Goal: Download file/media

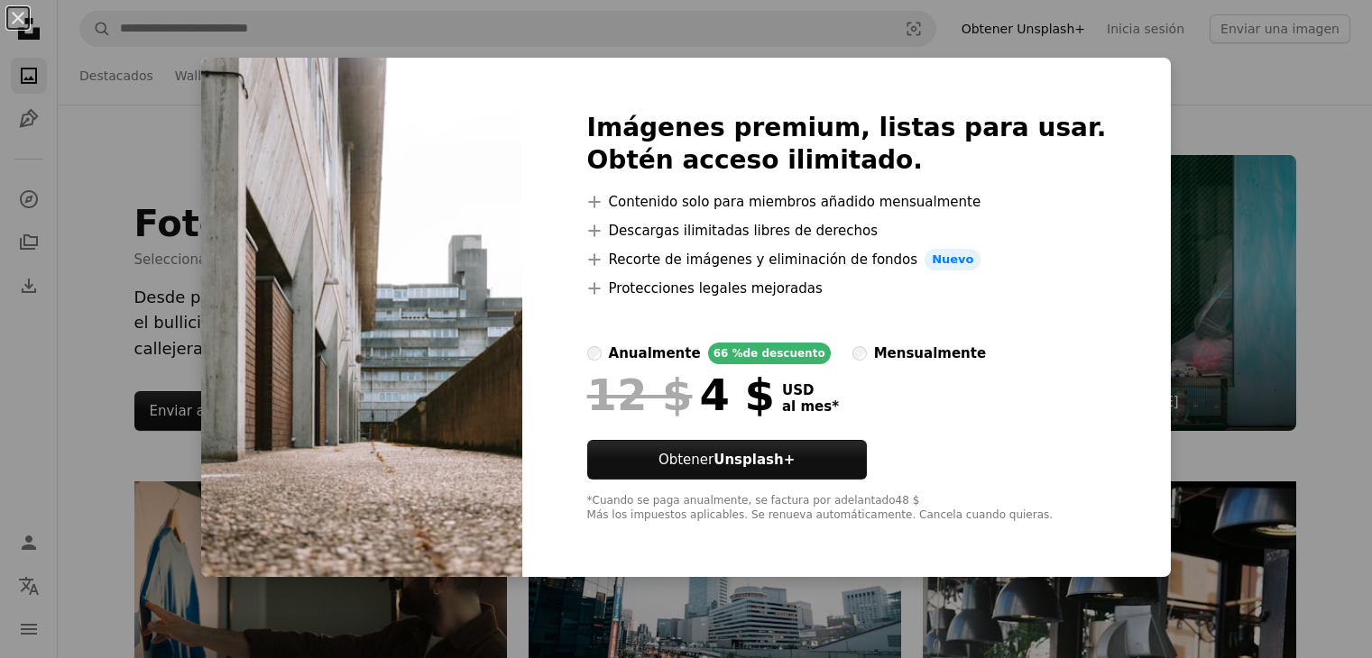
scroll to position [999, 0]
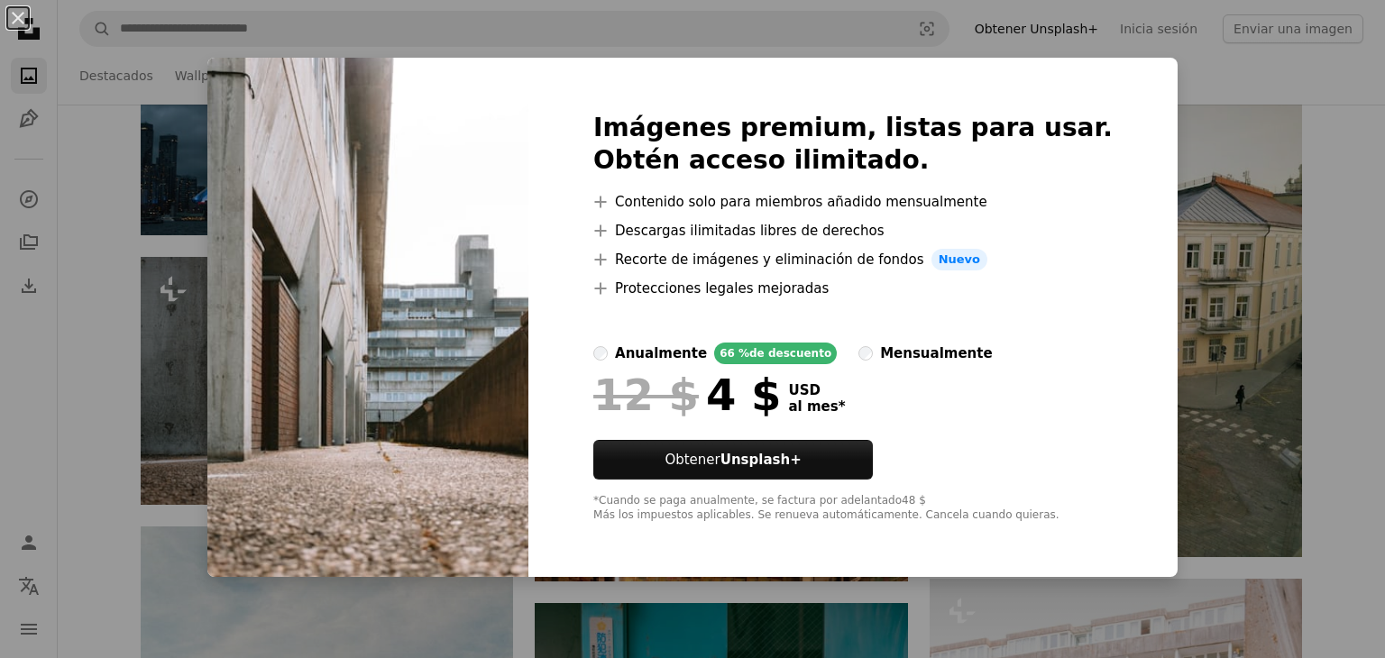
click at [1123, 106] on div "An X shape Imágenes premium, listas para usar. Obtén acceso ilimitado. A plus s…" at bounding box center [692, 329] width 1385 height 658
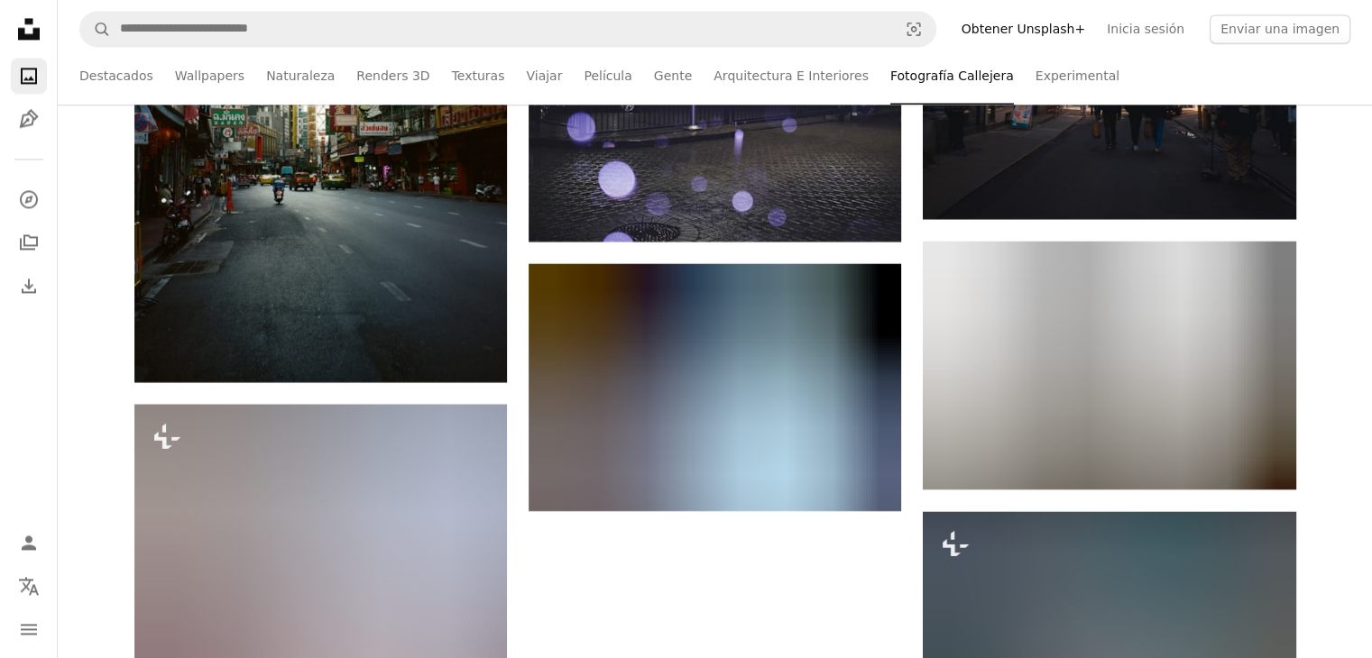
scroll to position [16574, 0]
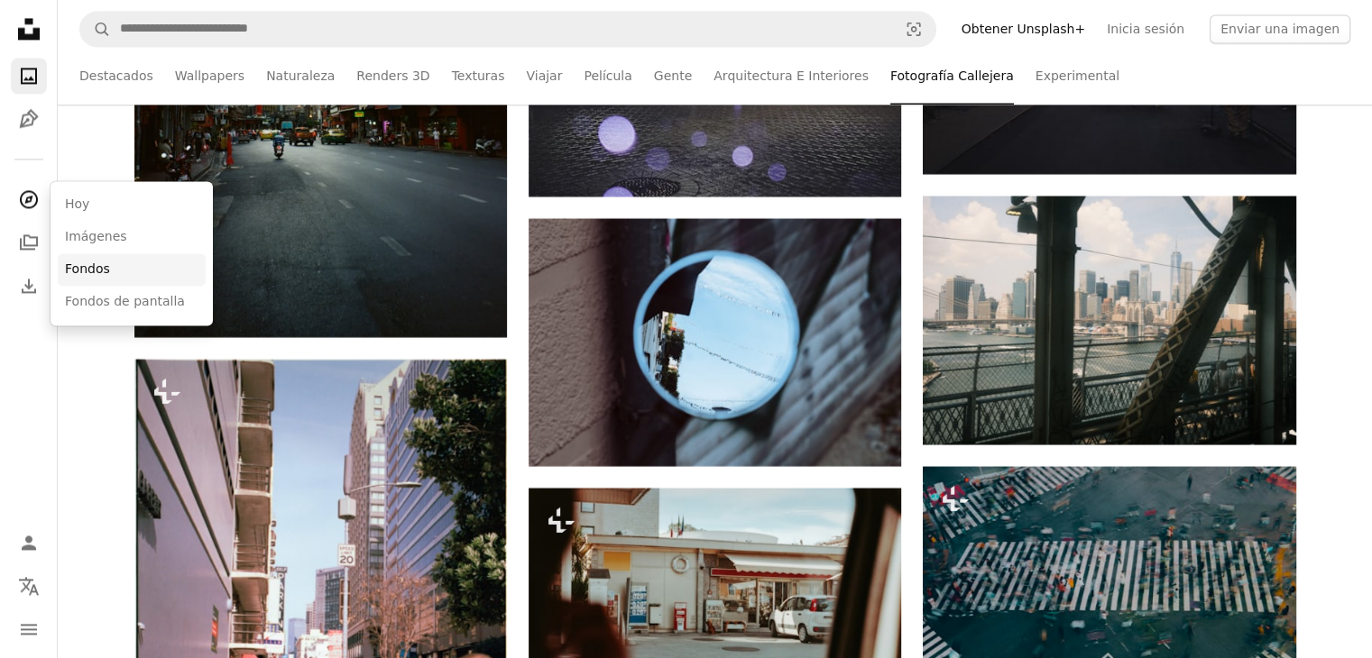
click at [99, 265] on link "Fondos" at bounding box center [132, 269] width 148 height 32
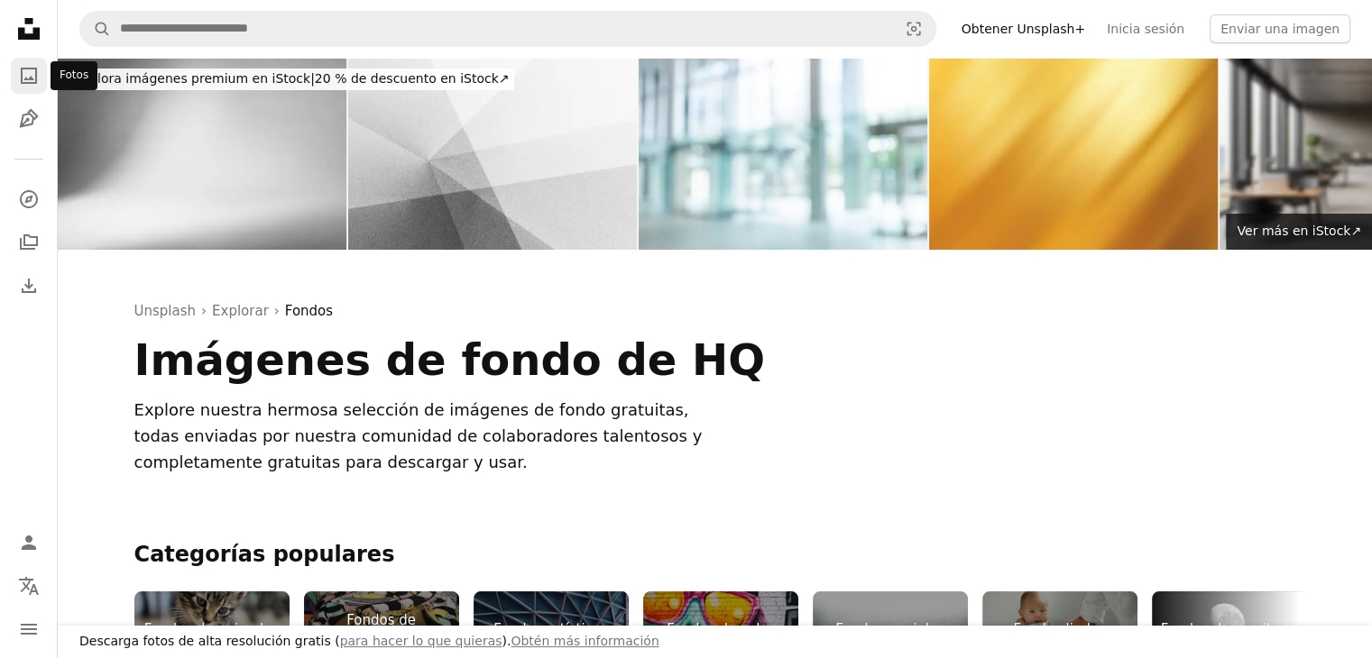
click at [31, 66] on icon "A photo" at bounding box center [29, 76] width 22 height 22
click at [23, 74] on icon "A photo" at bounding box center [29, 76] width 22 height 22
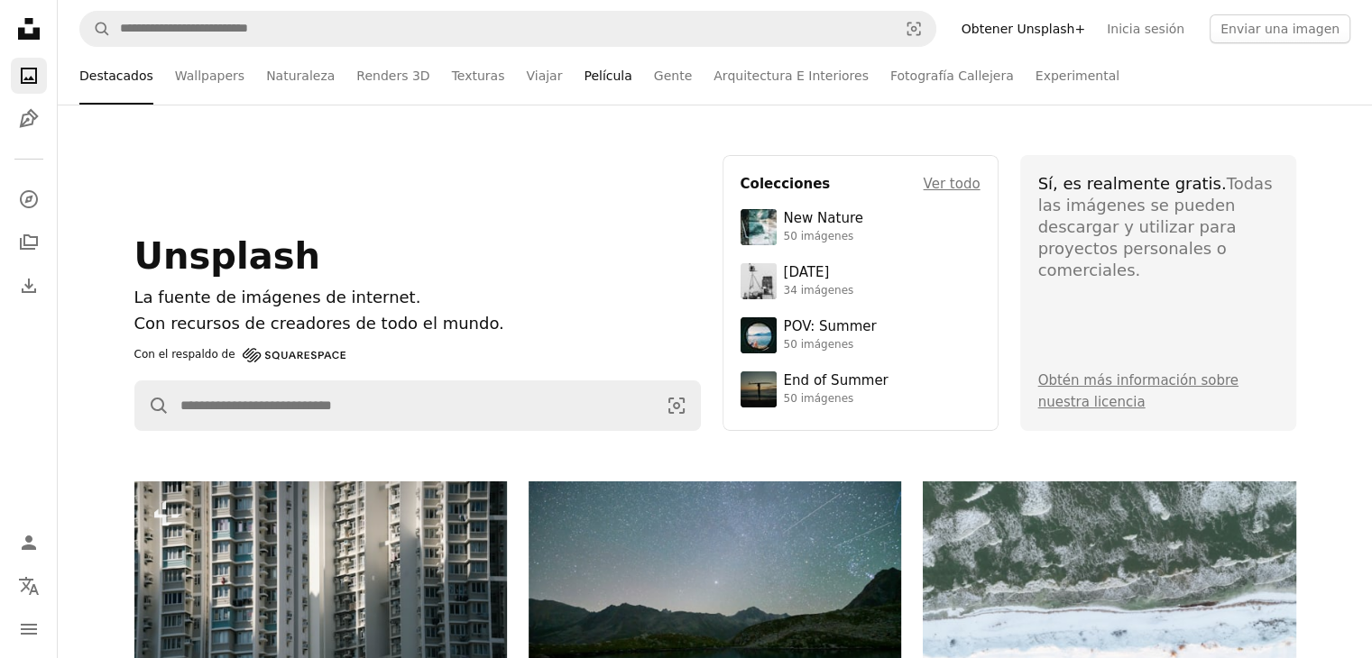
click at [583, 83] on link "Película" at bounding box center [607, 76] width 48 height 58
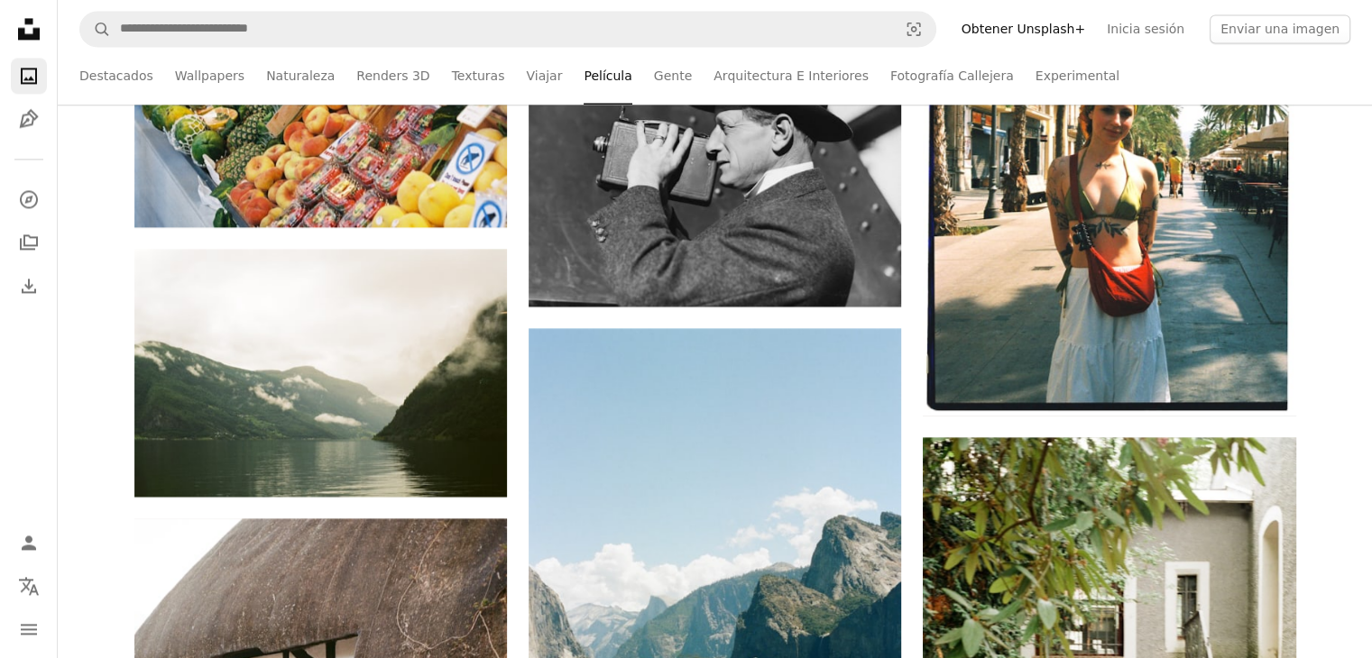
scroll to position [2723, 0]
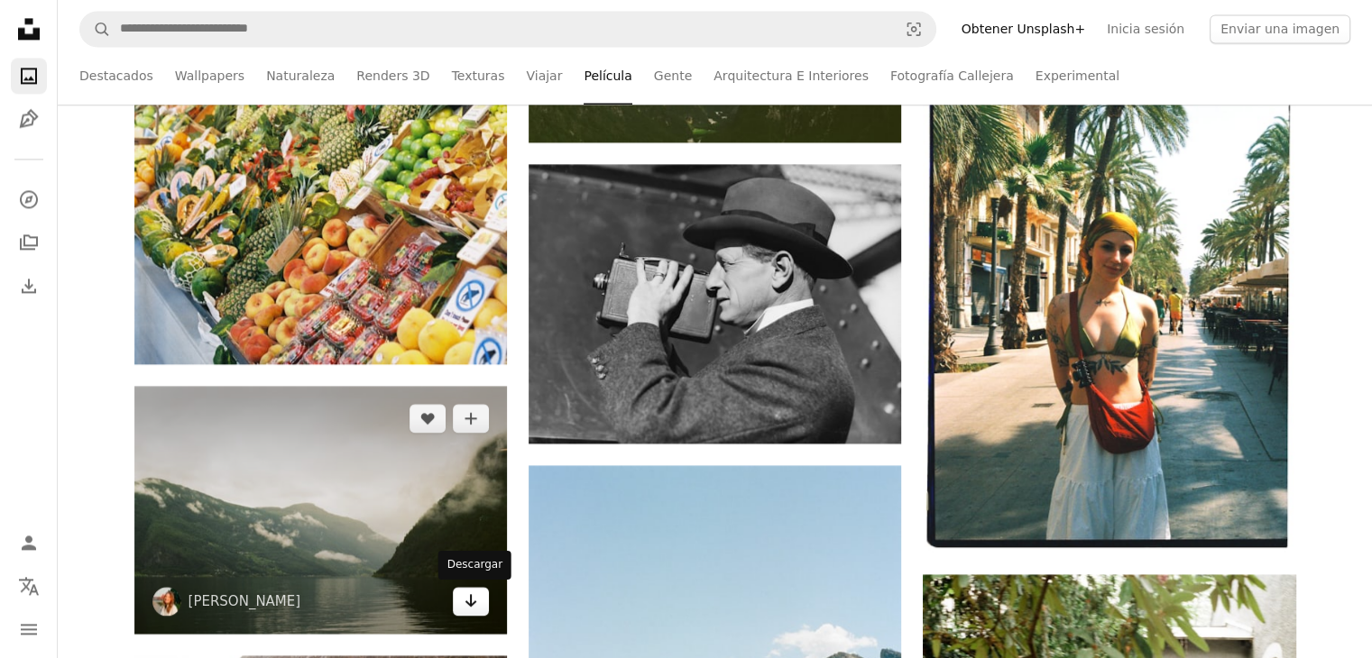
click at [466, 609] on icon "Arrow pointing down" at bounding box center [471, 601] width 14 height 22
